Goal: Task Accomplishment & Management: Use online tool/utility

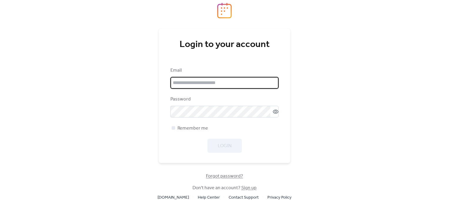
type input "**********"
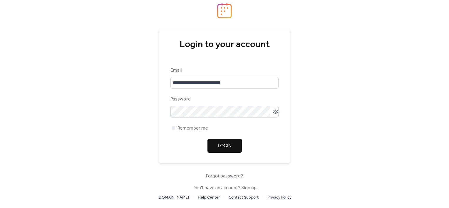
click at [273, 129] on div "Remember me" at bounding box center [225, 128] width 108 height 7
click at [222, 151] on button "Login" at bounding box center [225, 146] width 34 height 14
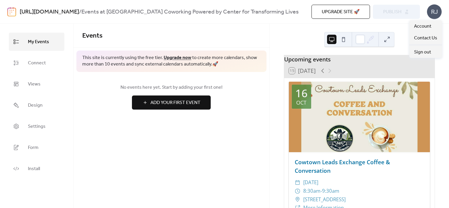
click at [437, 13] on div "RJ" at bounding box center [434, 11] width 15 height 15
click at [246, 129] on div "Events This site is currently using the free tier. Upgrade now to create more c…" at bounding box center [172, 116] width 196 height 184
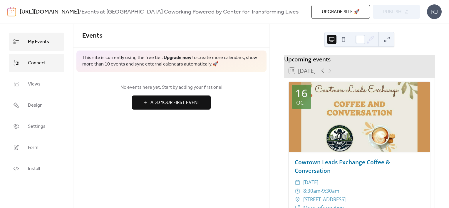
click at [34, 66] on span "Connect" at bounding box center [37, 63] width 18 height 9
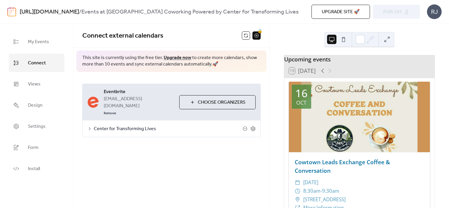
click at [117, 126] on span "Center for Transforming Lives" at bounding box center [168, 129] width 149 height 7
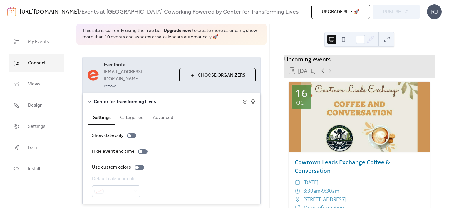
scroll to position [27, 0]
click at [89, 100] on icon at bounding box center [89, 102] width 5 height 5
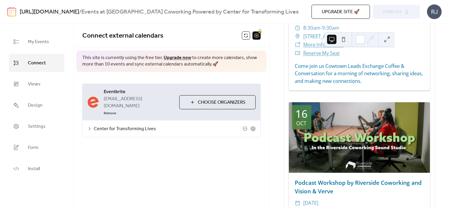
scroll to position [0, 0]
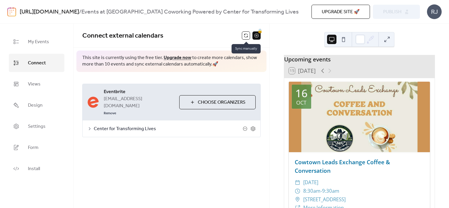
click at [247, 36] on button at bounding box center [246, 35] width 8 height 8
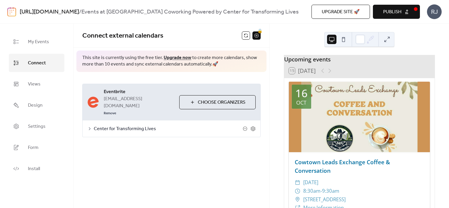
click at [395, 12] on span "Publish" at bounding box center [392, 12] width 18 height 7
click at [79, 12] on link "[URL][DOMAIN_NAME]" at bounding box center [49, 11] width 59 height 11
